Goal: Task Accomplishment & Management: Manage account settings

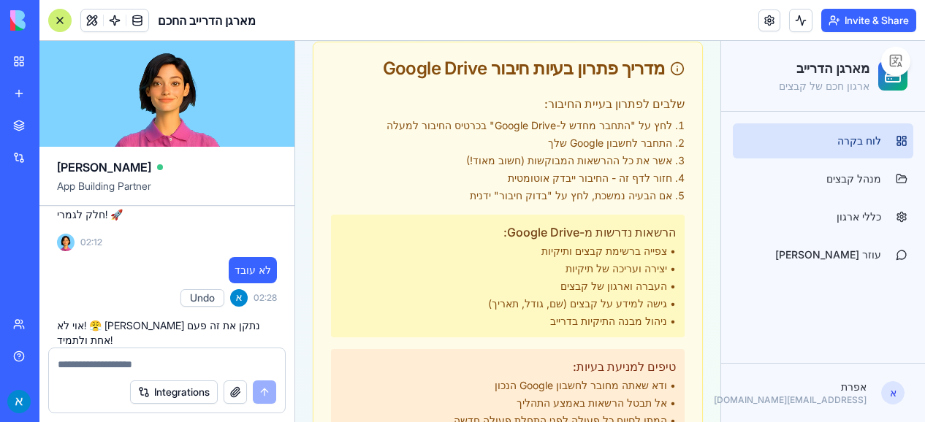
scroll to position [3190, 0]
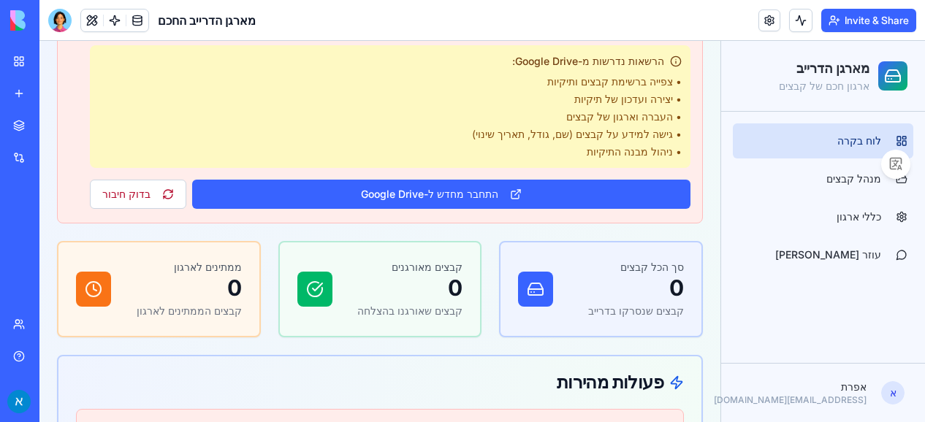
scroll to position [298, 0]
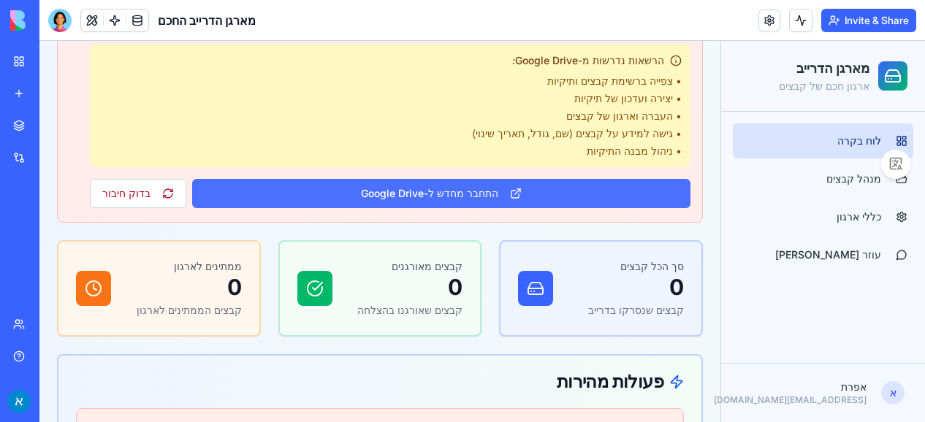
click at [471, 194] on button "התחבר מחדש ל-Google Drive" at bounding box center [441, 193] width 498 height 29
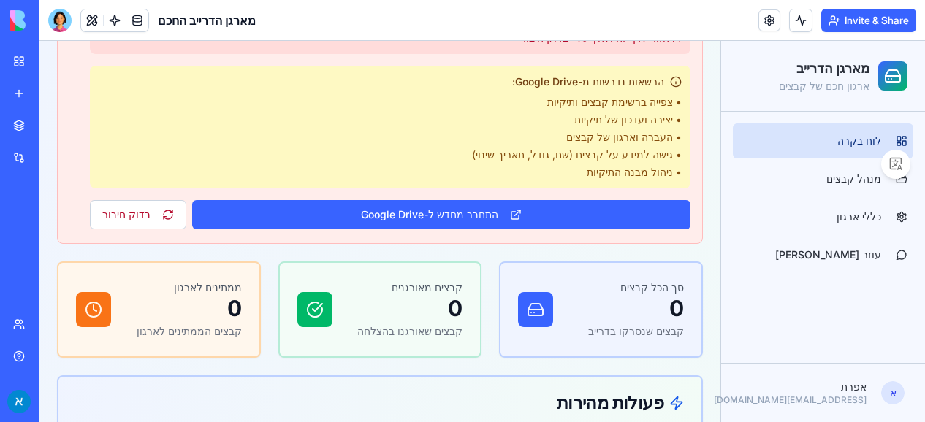
scroll to position [281, 0]
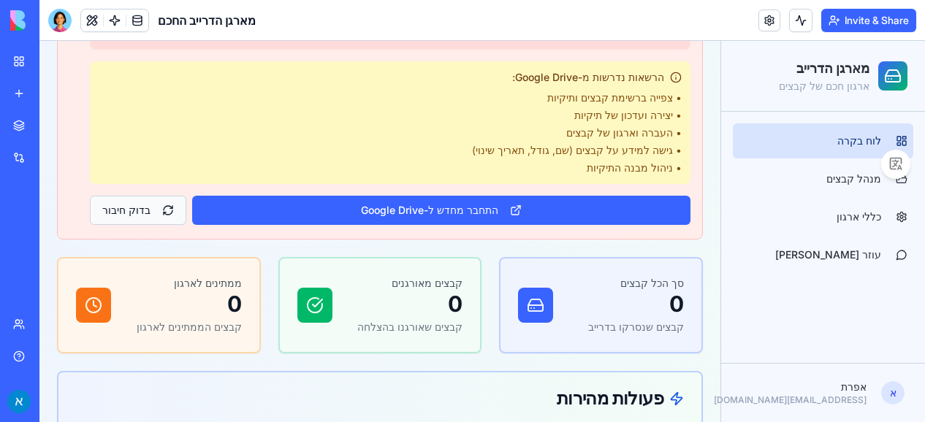
click at [105, 215] on button "בדוק חיבור" at bounding box center [138, 210] width 96 height 29
click at [148, 208] on button "בדוק חיבור" at bounding box center [138, 210] width 96 height 29
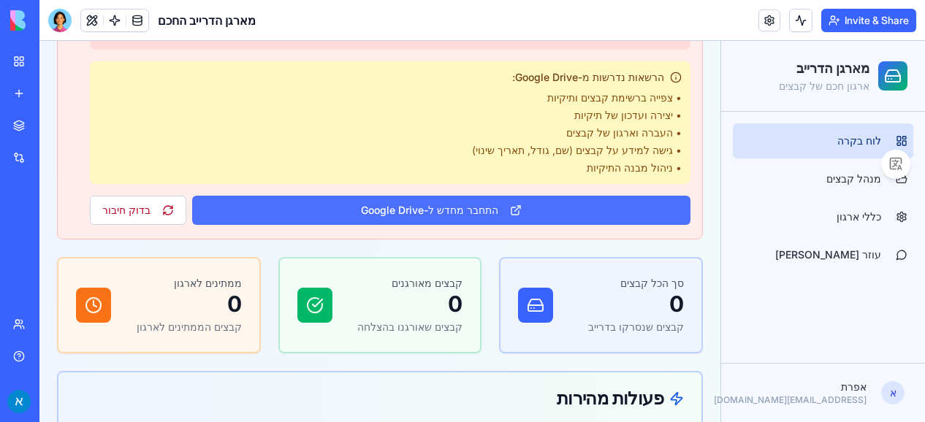
click at [361, 208] on button "התחבר מחדש ל-Google Drive" at bounding box center [441, 210] width 498 height 29
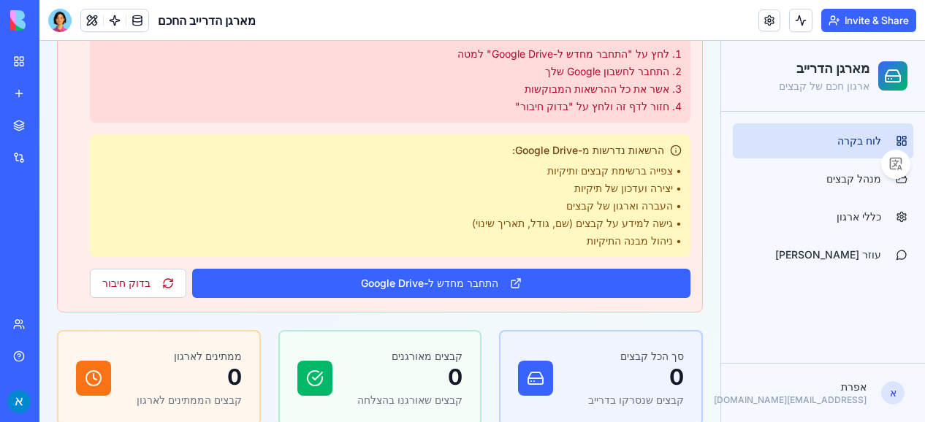
scroll to position [209, 0]
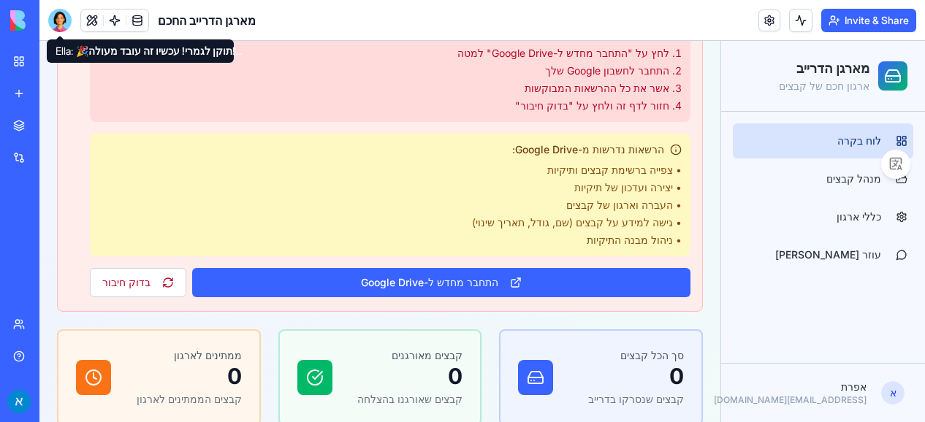
click at [64, 15] on div at bounding box center [59, 20] width 23 height 23
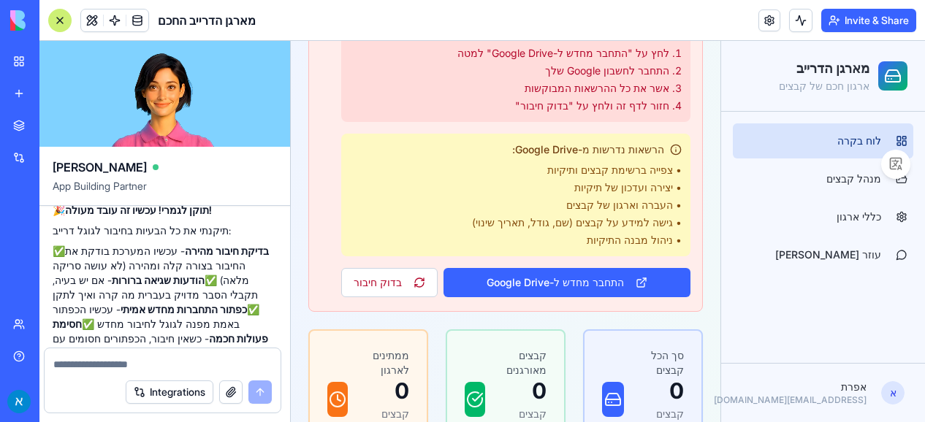
scroll to position [0, 0]
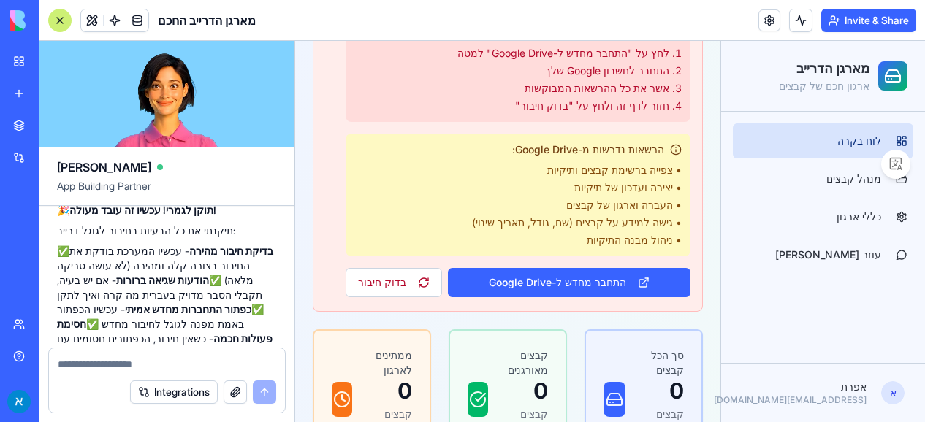
click at [176, 368] on textarea at bounding box center [167, 364] width 218 height 15
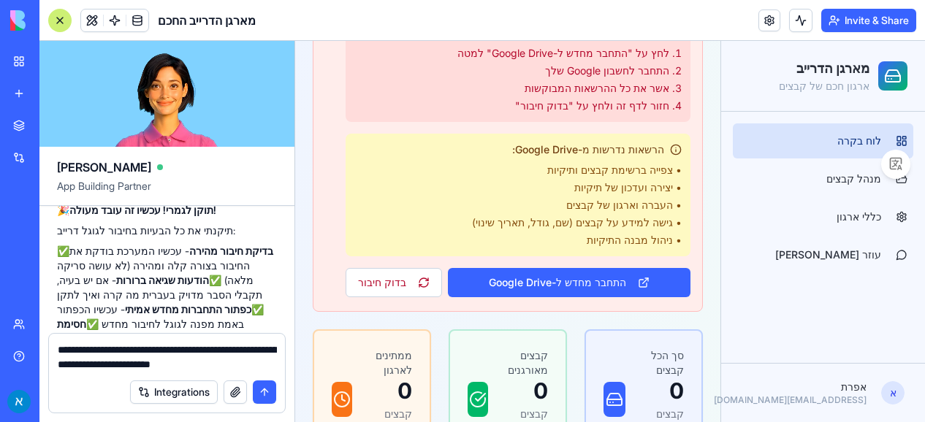
type textarea "**********"
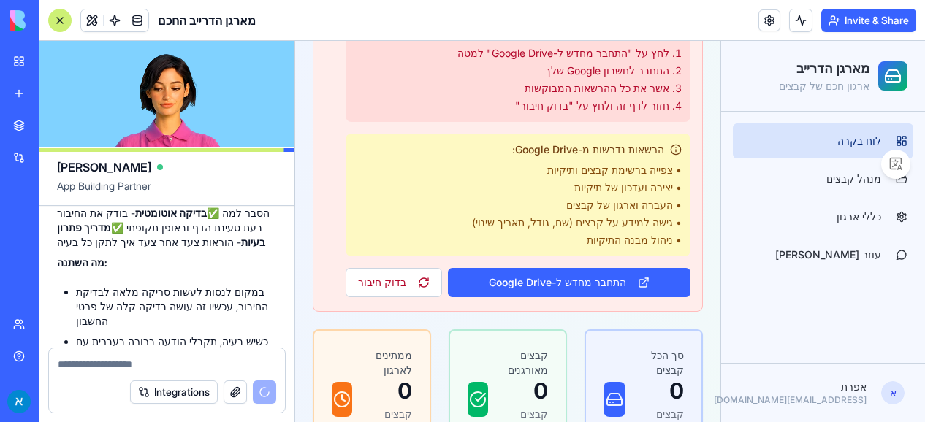
scroll to position [3697, 0]
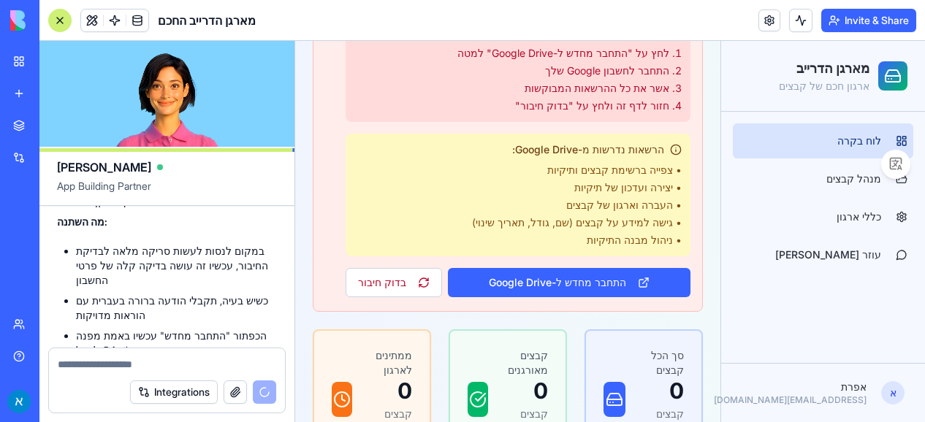
click at [164, 361] on textarea at bounding box center [167, 364] width 219 height 15
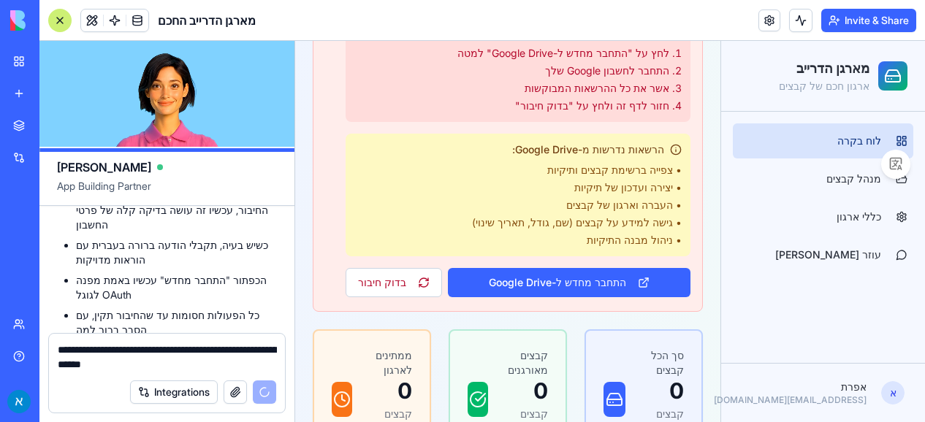
scroll to position [3805, 0]
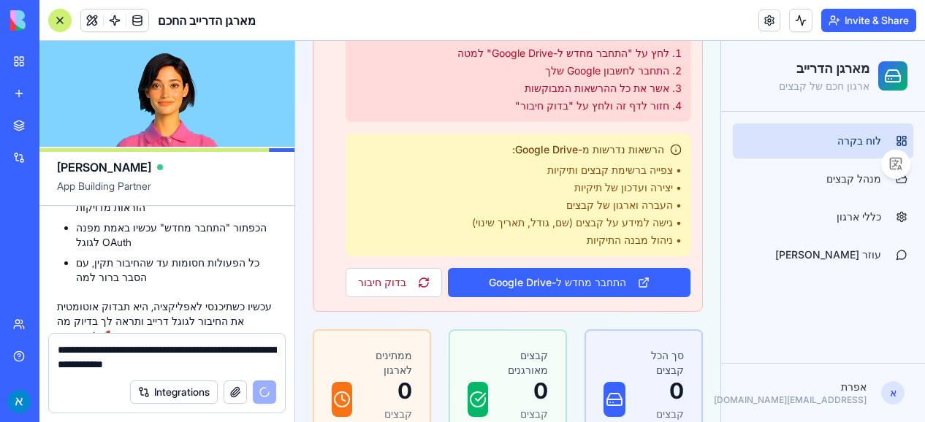
type textarea "**********"
click at [768, 18] on link at bounding box center [769, 20] width 22 height 22
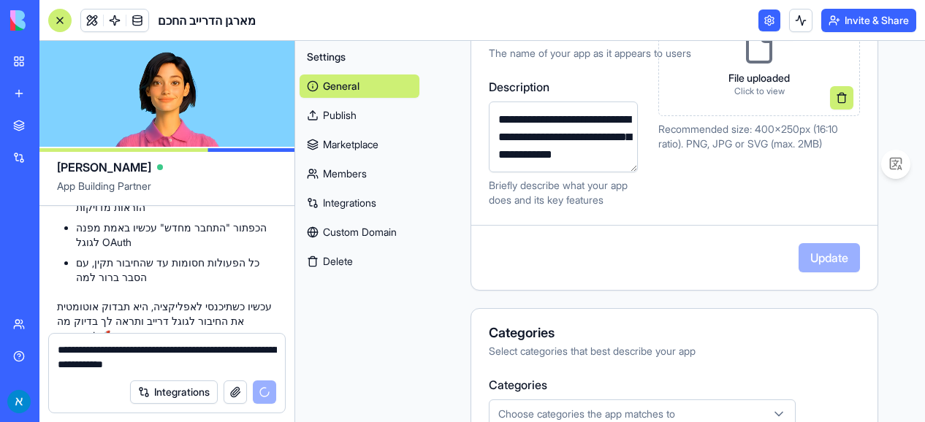
scroll to position [497, 0]
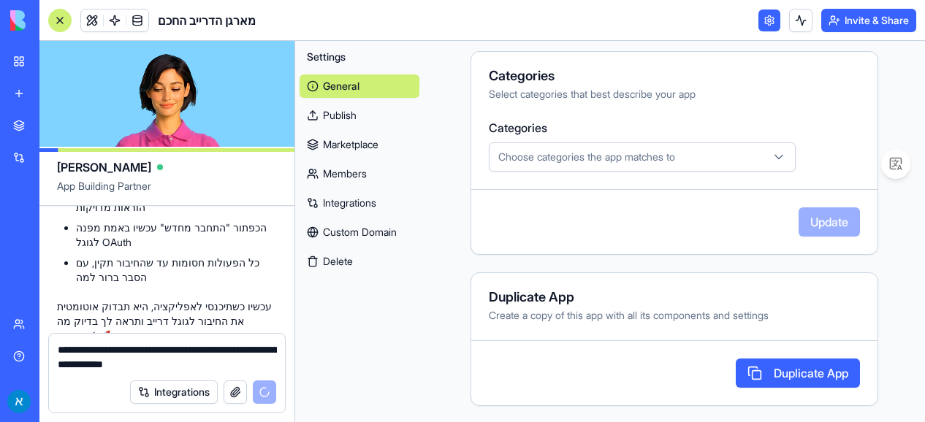
click at [772, 151] on icon "button" at bounding box center [779, 157] width 15 height 15
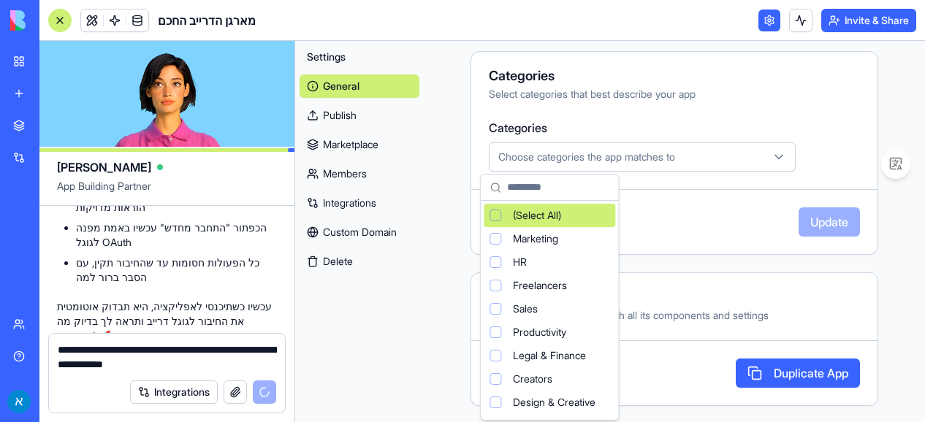
click at [772, 151] on icon "button" at bounding box center [779, 157] width 15 height 15
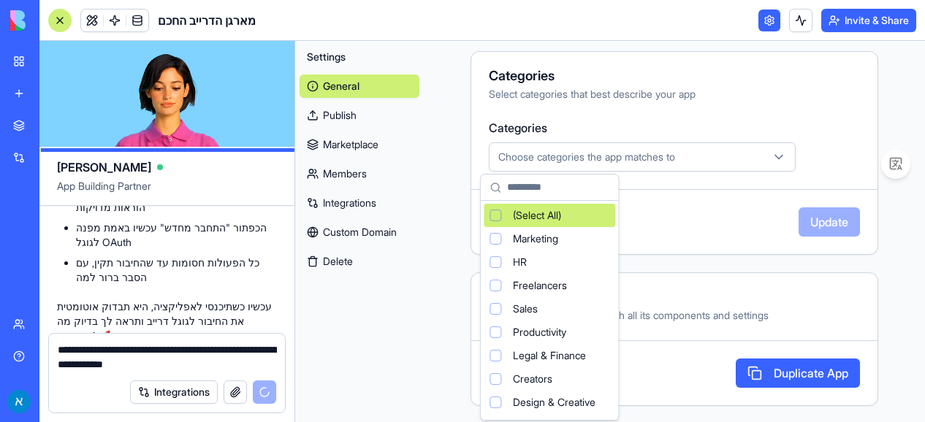
click at [725, 273] on html "BETA My Workspace New app Marketplace Integrations Recent PLMS - Personal Legal…" at bounding box center [462, 211] width 925 height 422
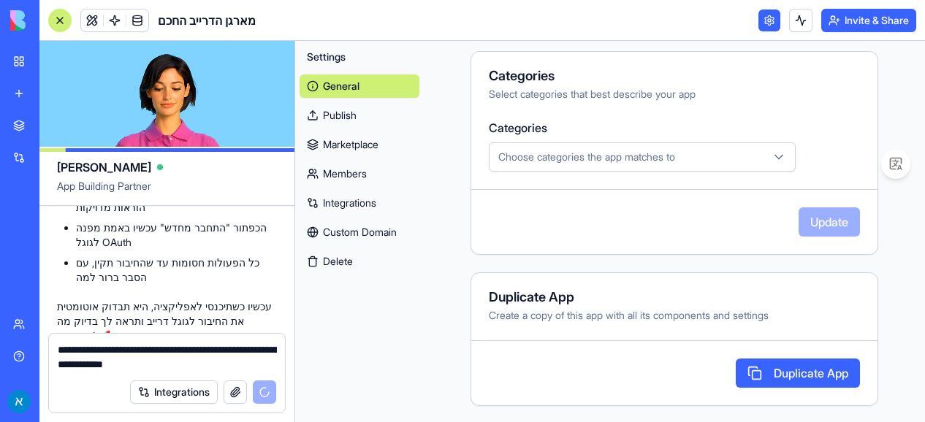
scroll to position [3831, 0]
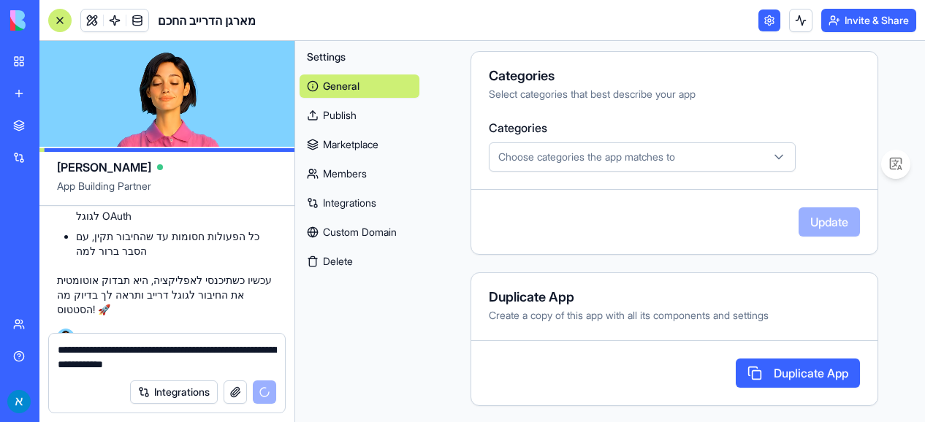
click at [380, 202] on link "Integrations" at bounding box center [360, 202] width 120 height 23
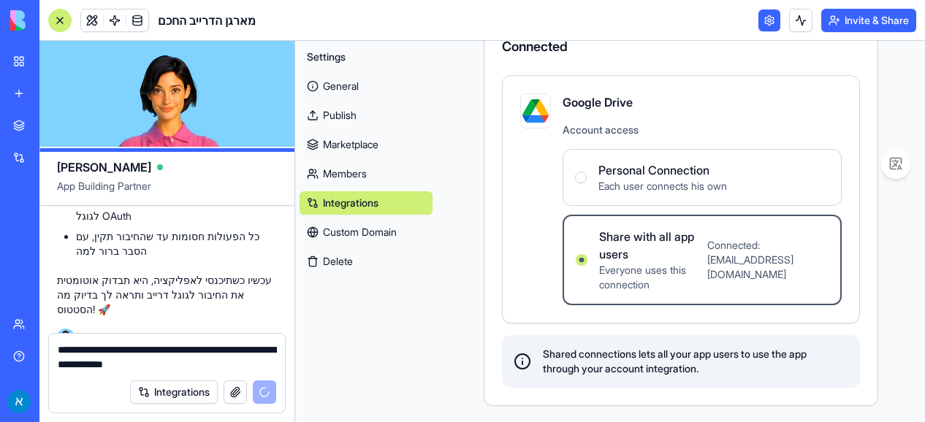
click at [580, 179] on div "Personal Connection Each user connects his own" at bounding box center [651, 177] width 152 height 32
click at [580, 179] on Connection "Personal Connection Each user connects his own" at bounding box center [581, 178] width 12 height 12
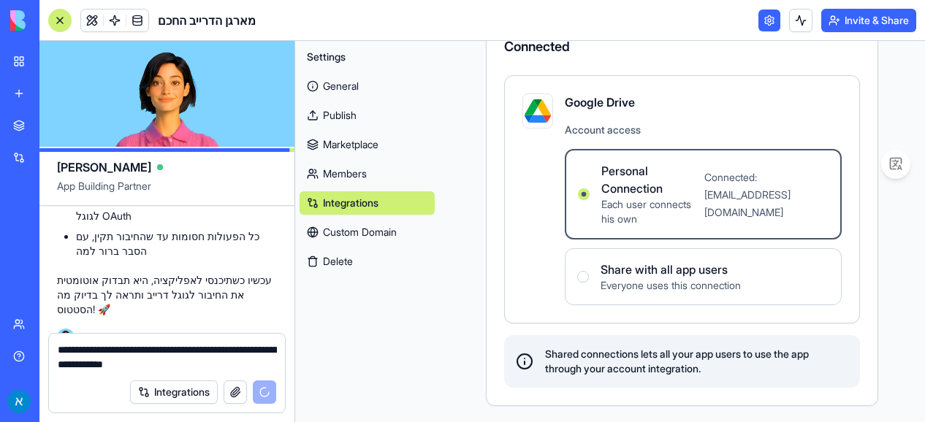
click at [428, 284] on div "Settings General Publish Marketplace Members Integrations Custom Domain Delete" at bounding box center [367, 231] width 144 height 381
click at [378, 227] on link "Custom Domain" at bounding box center [367, 232] width 135 height 23
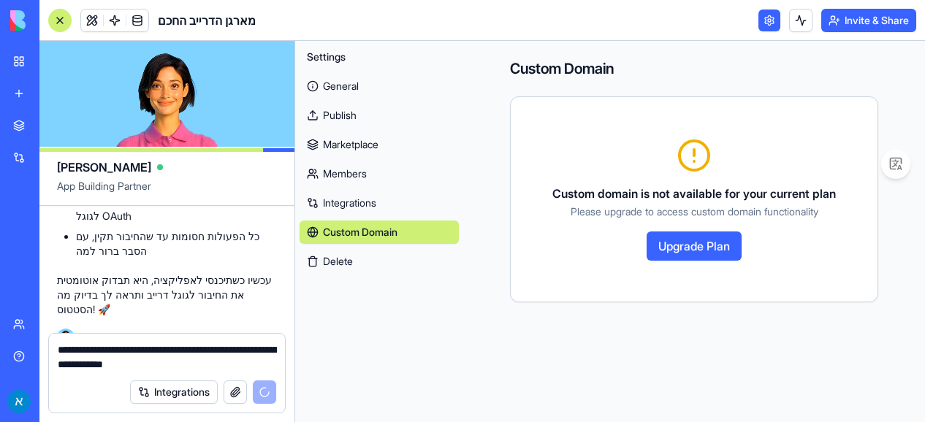
click at [357, 70] on div "General Publish Marketplace Members Integrations Custom Domain Delete" at bounding box center [379, 171] width 159 height 205
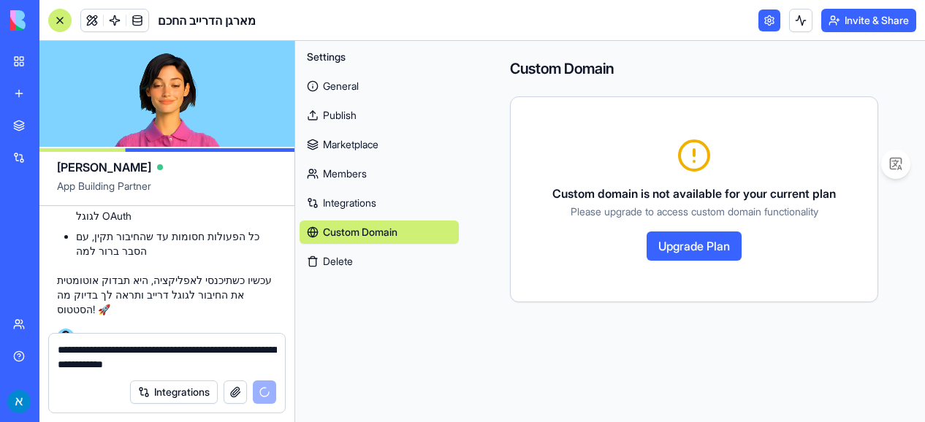
click at [356, 80] on link "General" at bounding box center [379, 86] width 159 height 23
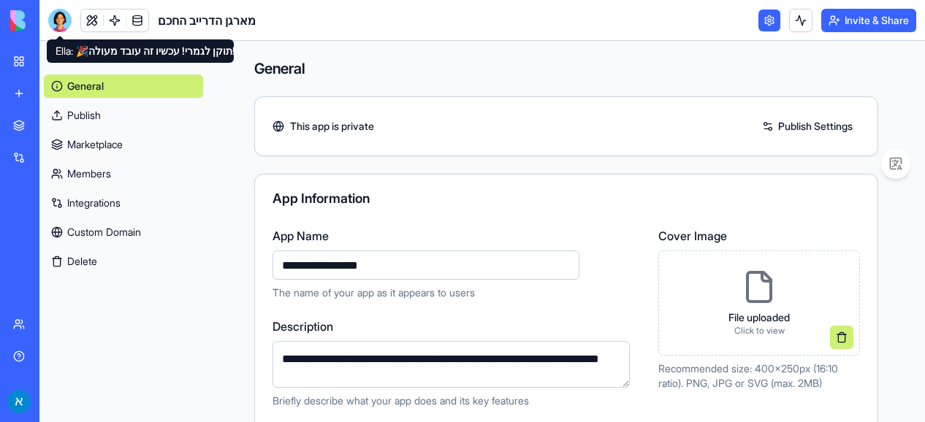
click at [62, 15] on div at bounding box center [59, 20] width 23 height 23
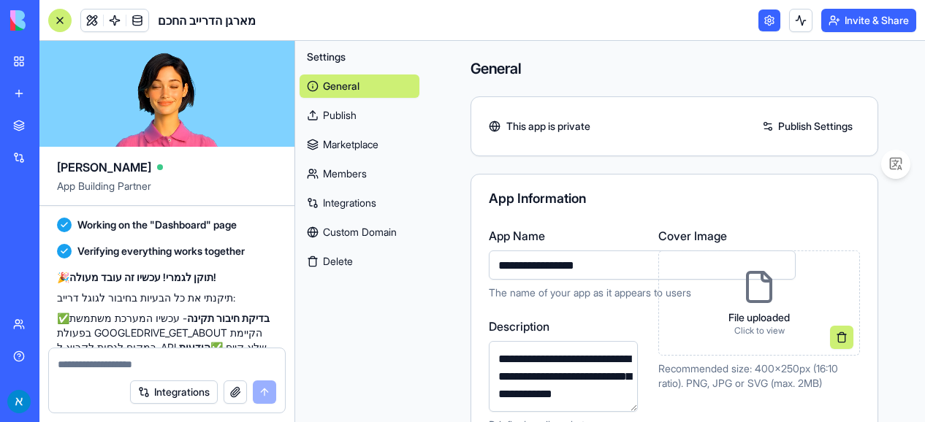
click at [376, 80] on link "General" at bounding box center [360, 86] width 120 height 23
click at [370, 203] on link "Integrations" at bounding box center [360, 202] width 120 height 23
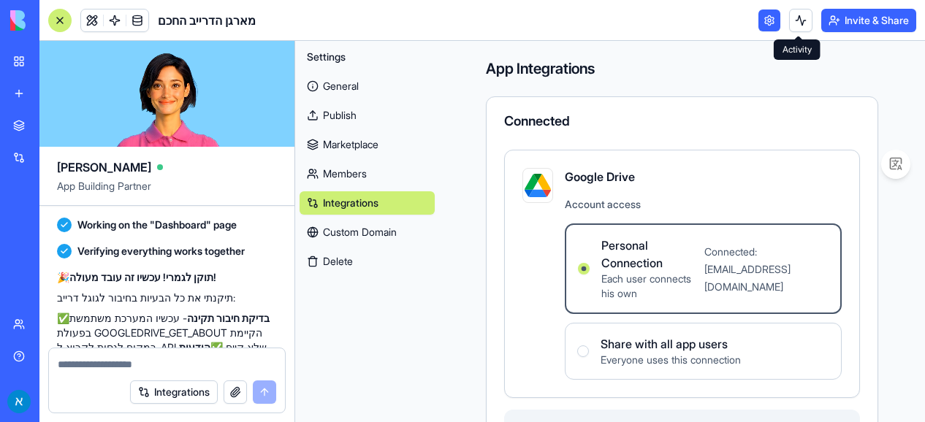
click at [796, 13] on button at bounding box center [800, 20] width 23 height 23
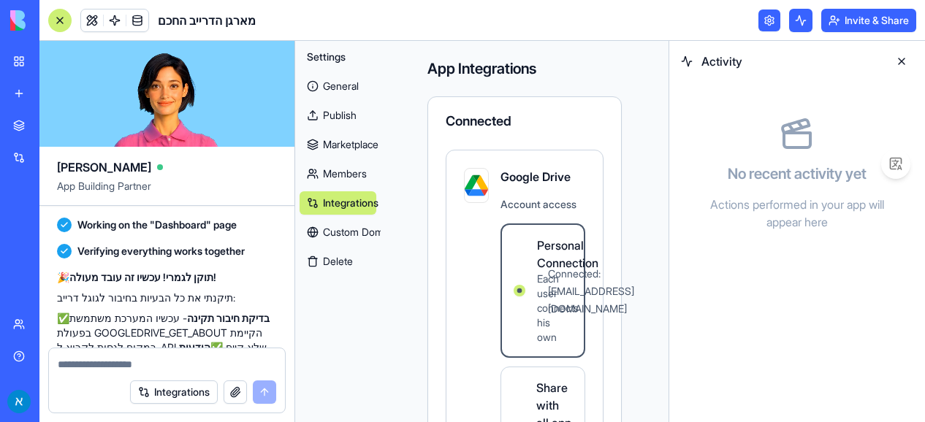
click at [796, 13] on button at bounding box center [800, 20] width 23 height 23
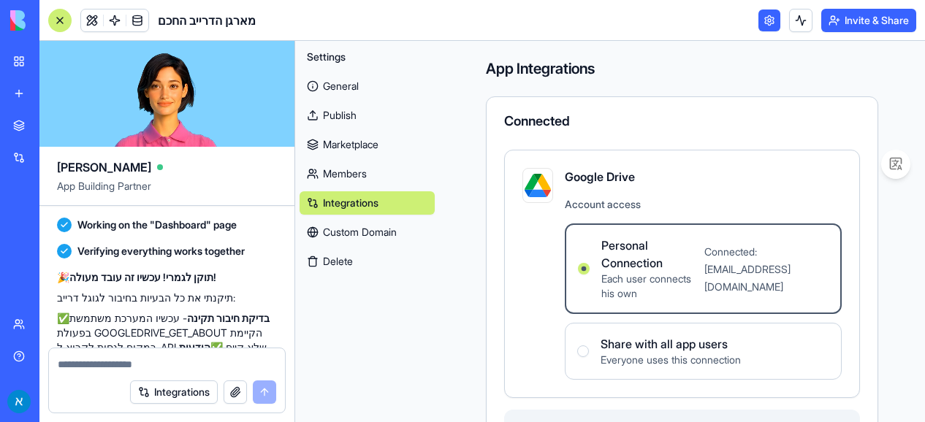
click at [54, 259] on div "מארגן הדרייב החכם" at bounding box center [33, 260] width 41 height 15
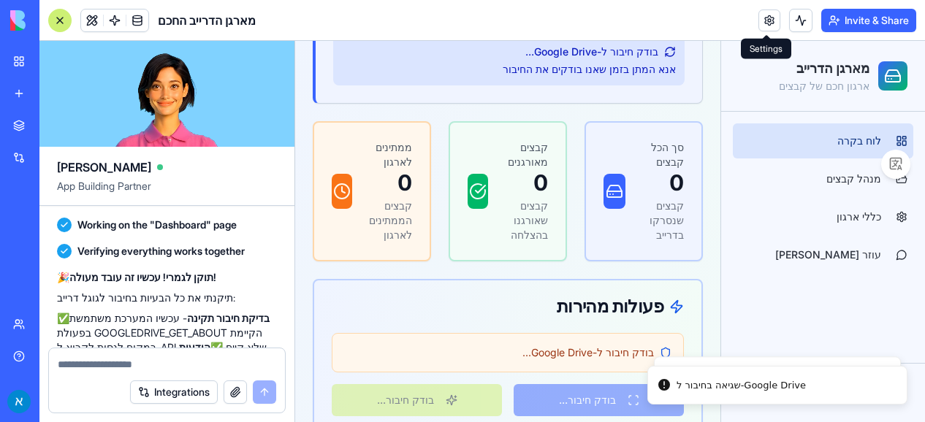
scroll to position [205, 0]
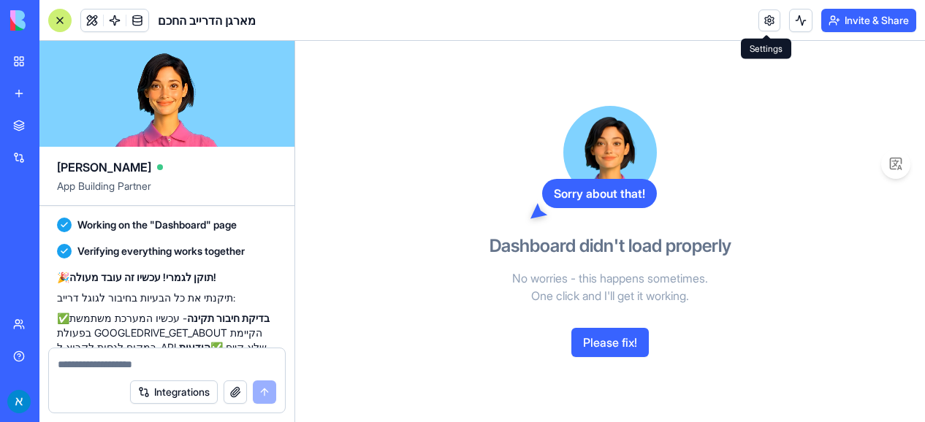
click at [598, 334] on button "Please fix!" at bounding box center [609, 342] width 77 height 29
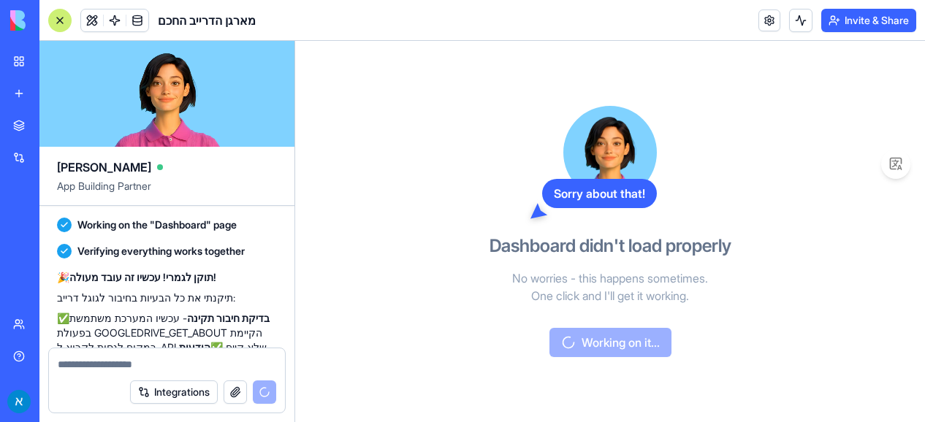
scroll to position [4305, 0]
